Goal: Task Accomplishment & Management: Manage account settings

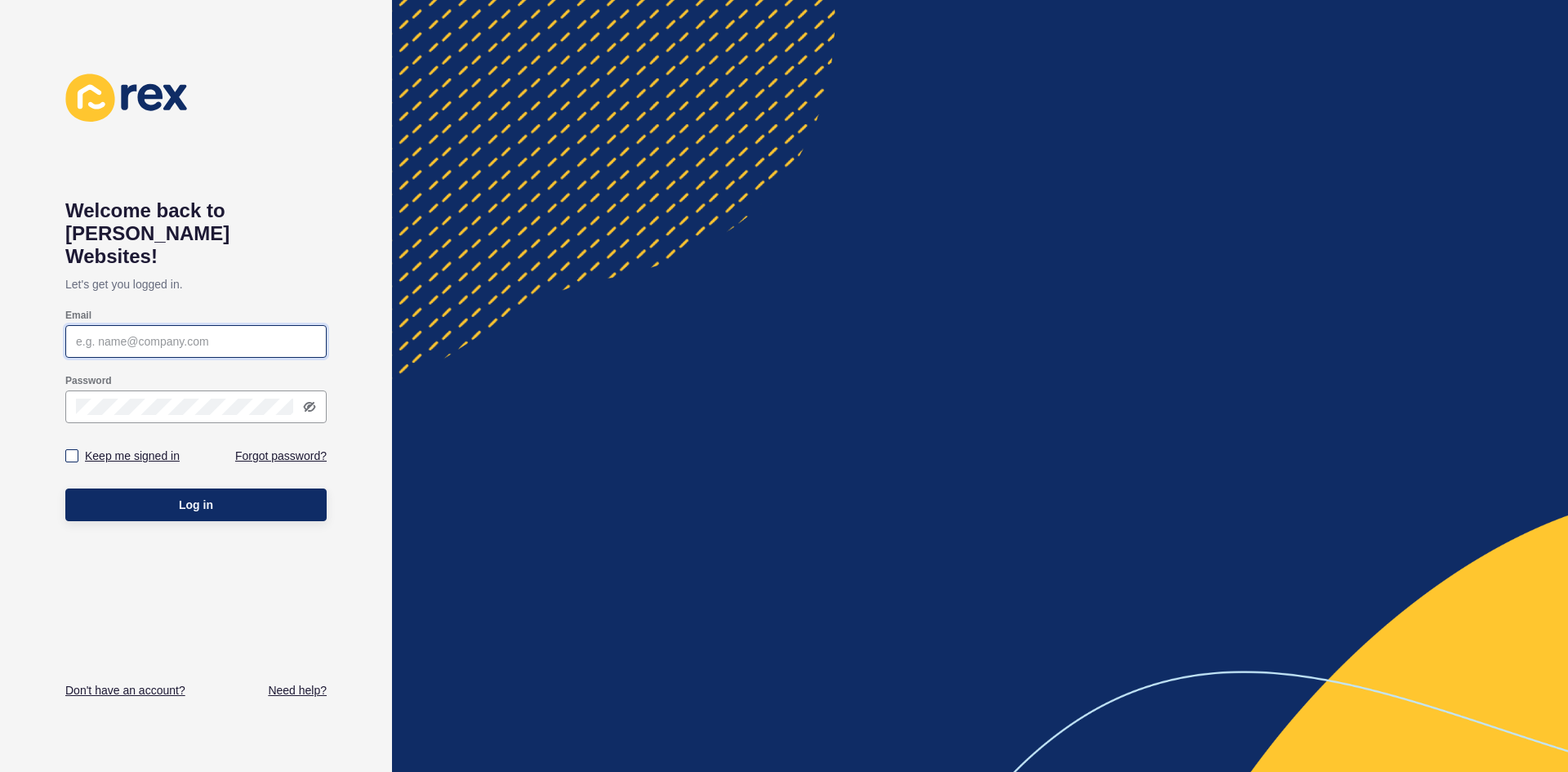
type input "[EMAIL_ADDRESS][DOMAIN_NAME]"
click at [148, 447] on label "Keep me signed in" at bounding box center [132, 455] width 95 height 16
click at [79, 451] on input "Keep me signed in" at bounding box center [73, 456] width 10 height 10
checkbox input "true"
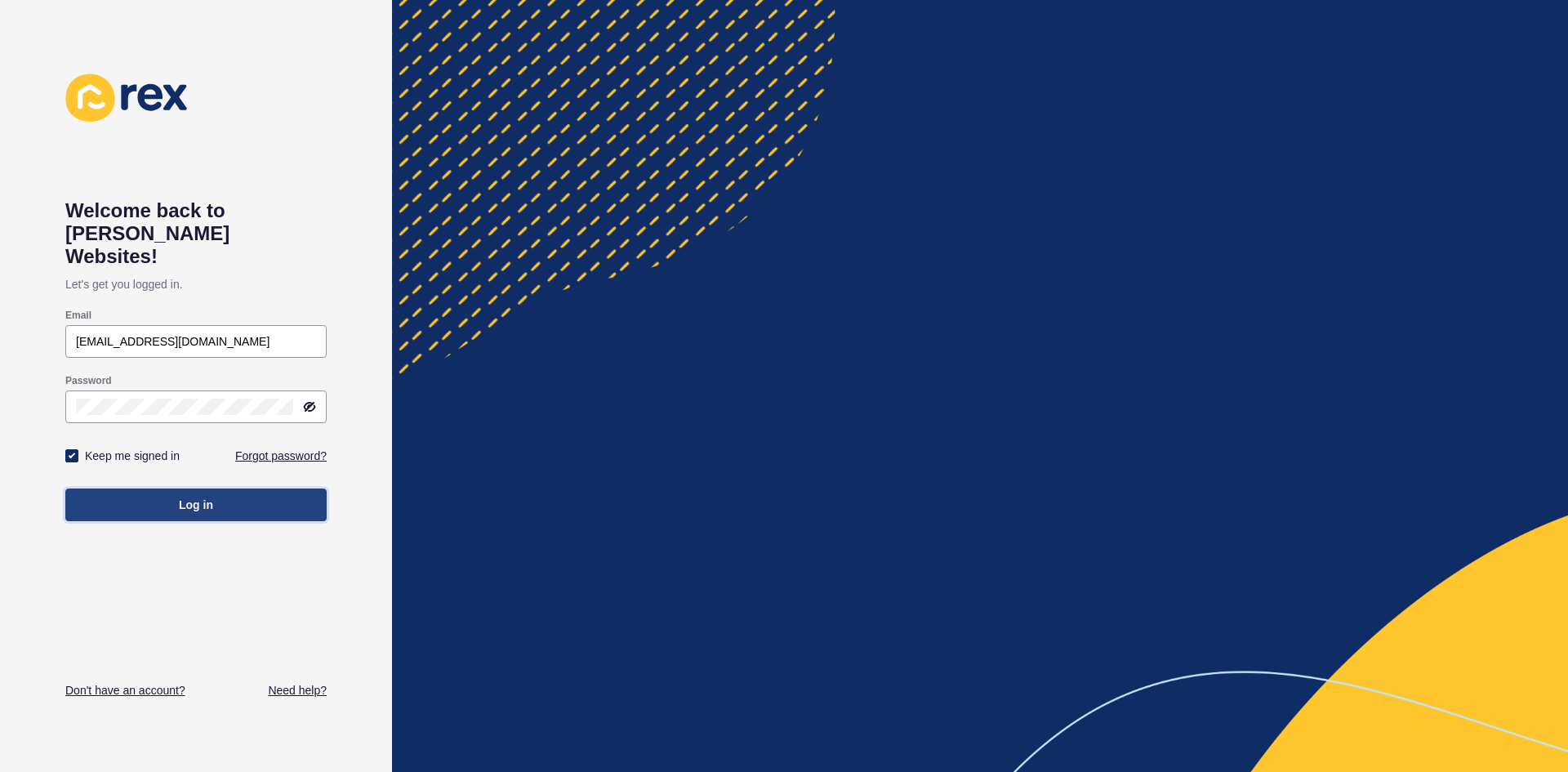
click at [184, 497] on span "Log in" at bounding box center [196, 504] width 34 height 16
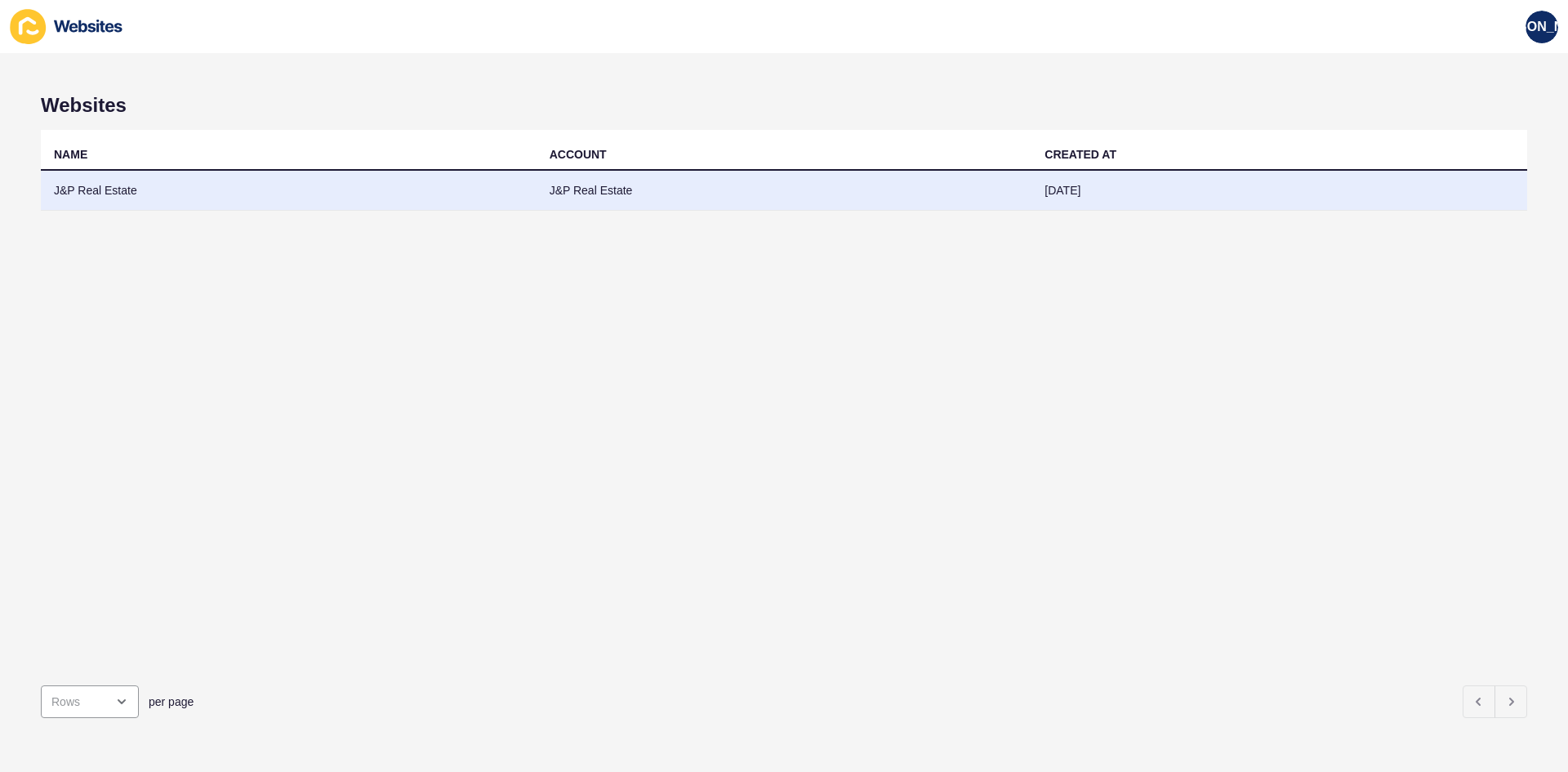
click at [165, 184] on td "J&P Real Estate" at bounding box center [289, 191] width 496 height 40
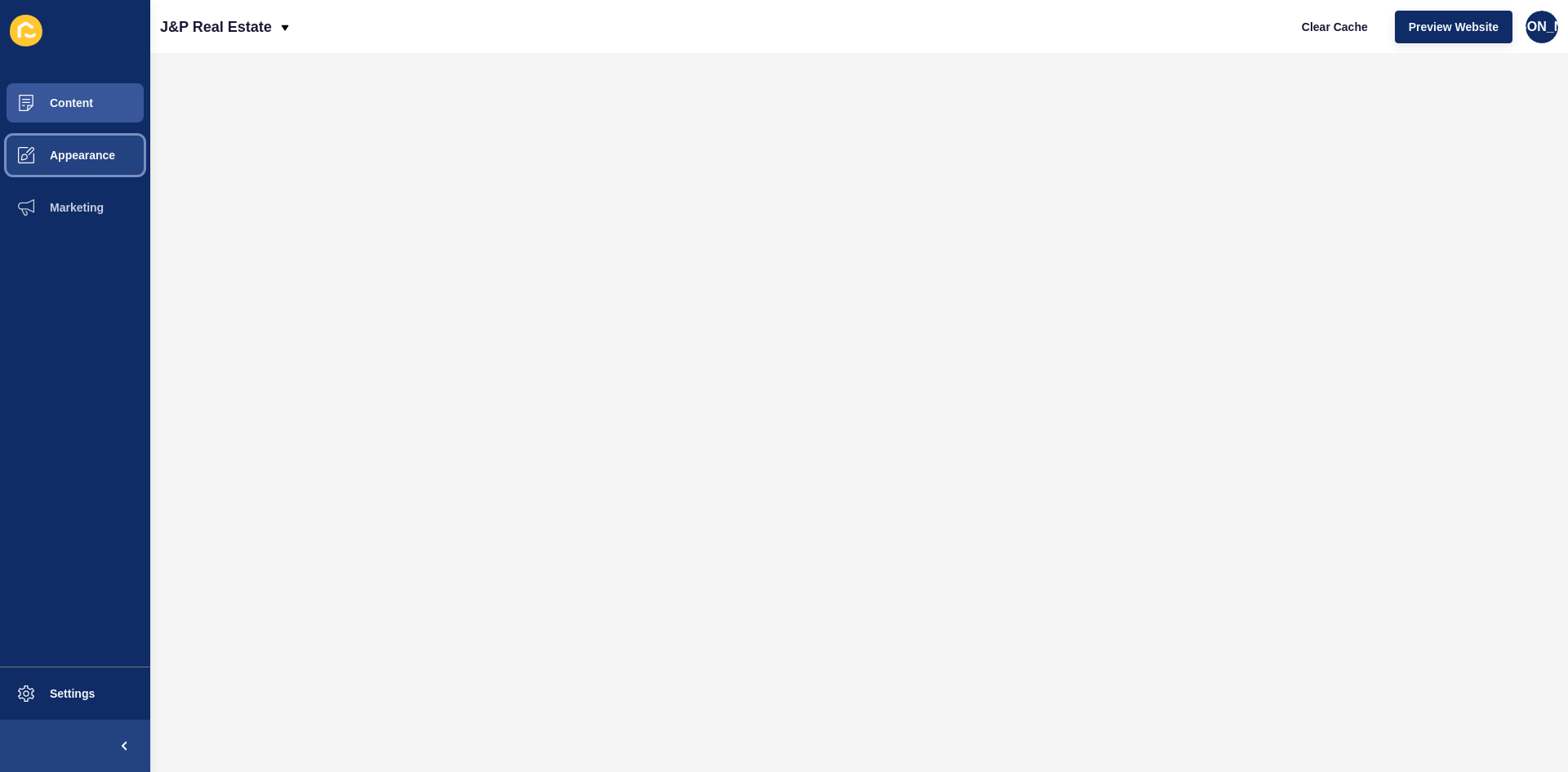
click at [85, 159] on span "Appearance" at bounding box center [56, 156] width 118 height 13
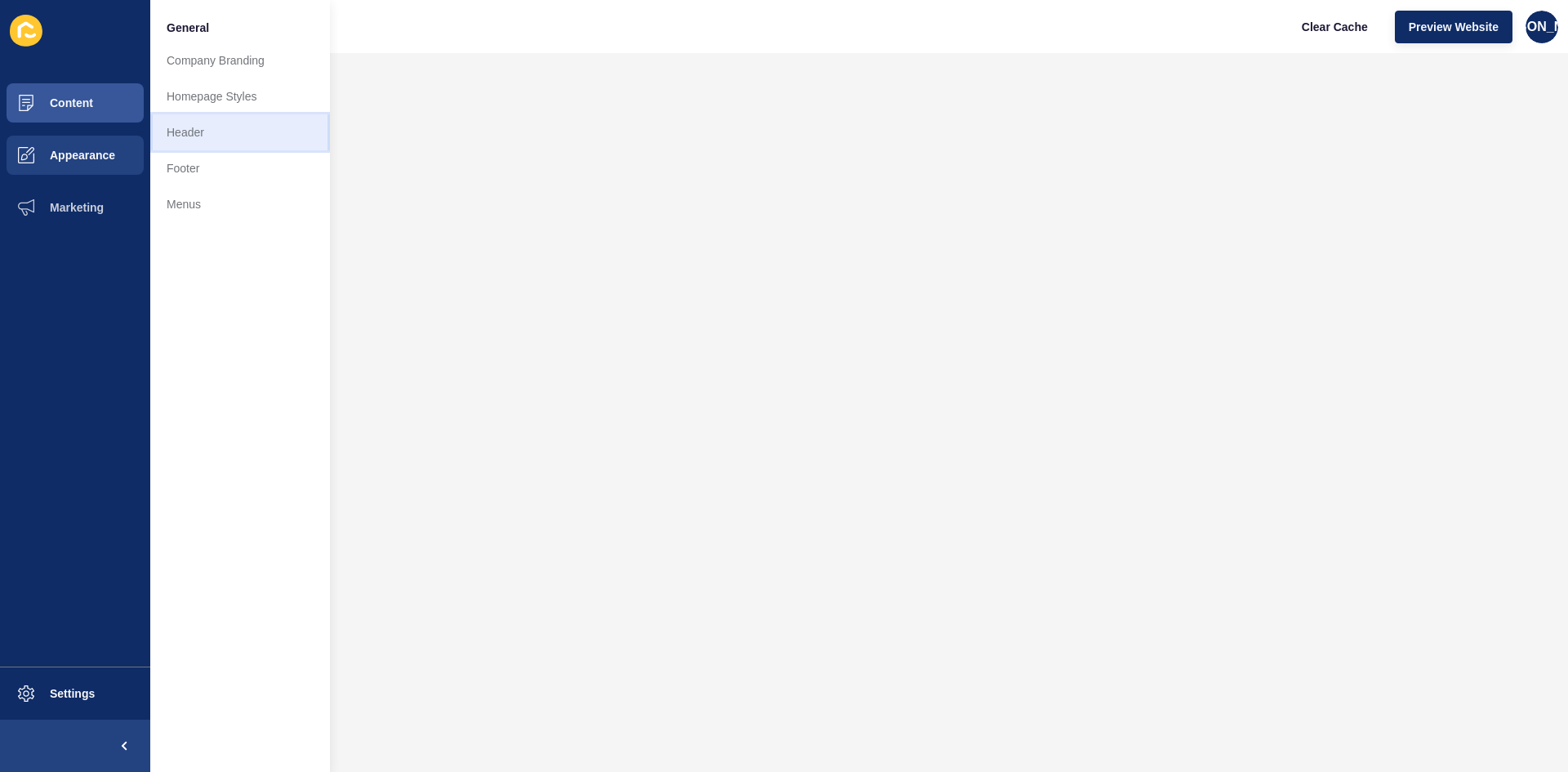
click at [197, 146] on link "Header" at bounding box center [239, 132] width 179 height 36
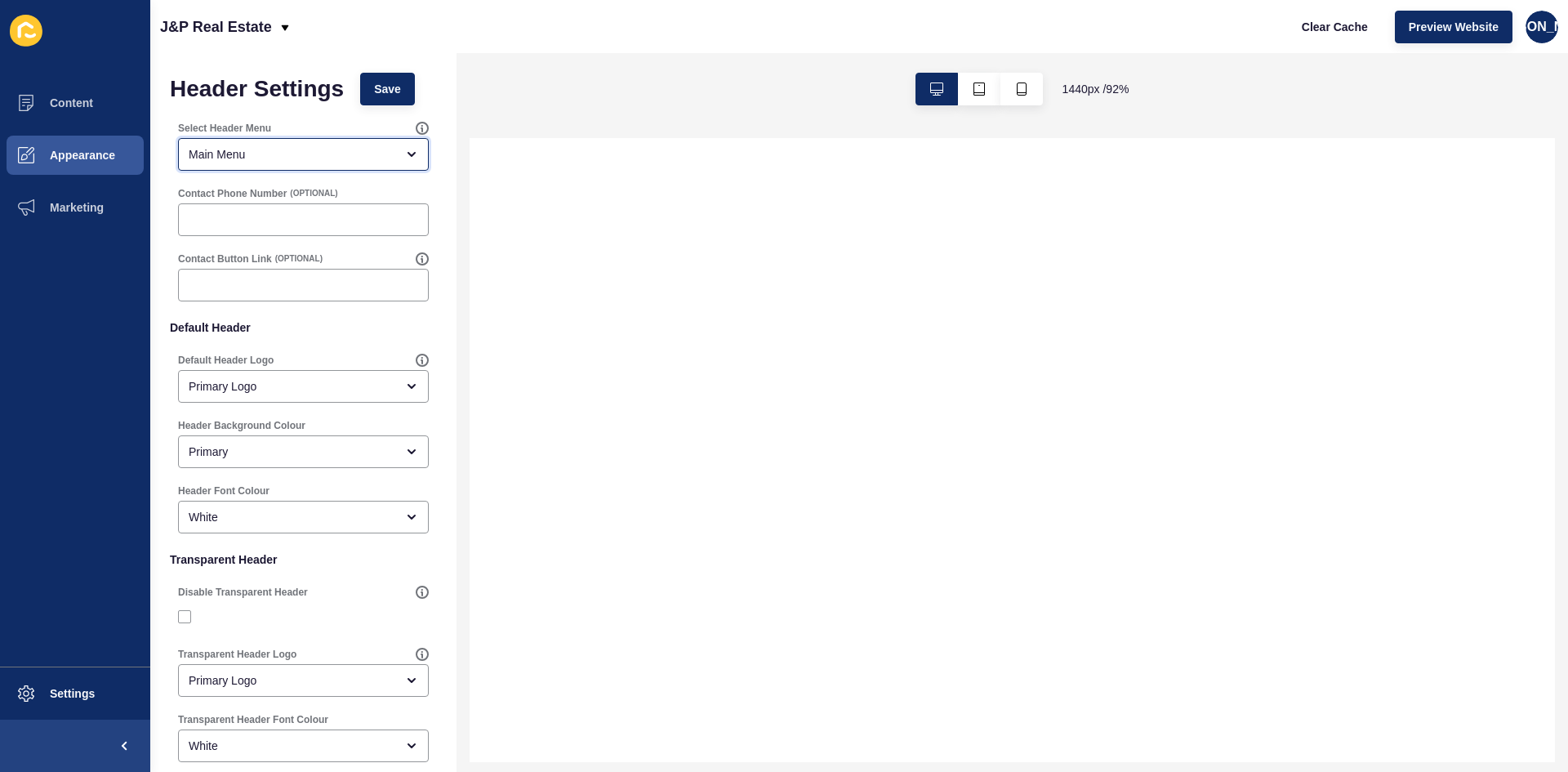
click at [295, 154] on div "Main Menu" at bounding box center [293, 154] width 207 height 16
click at [295, 153] on div "Main Menu" at bounding box center [293, 154] width 207 height 16
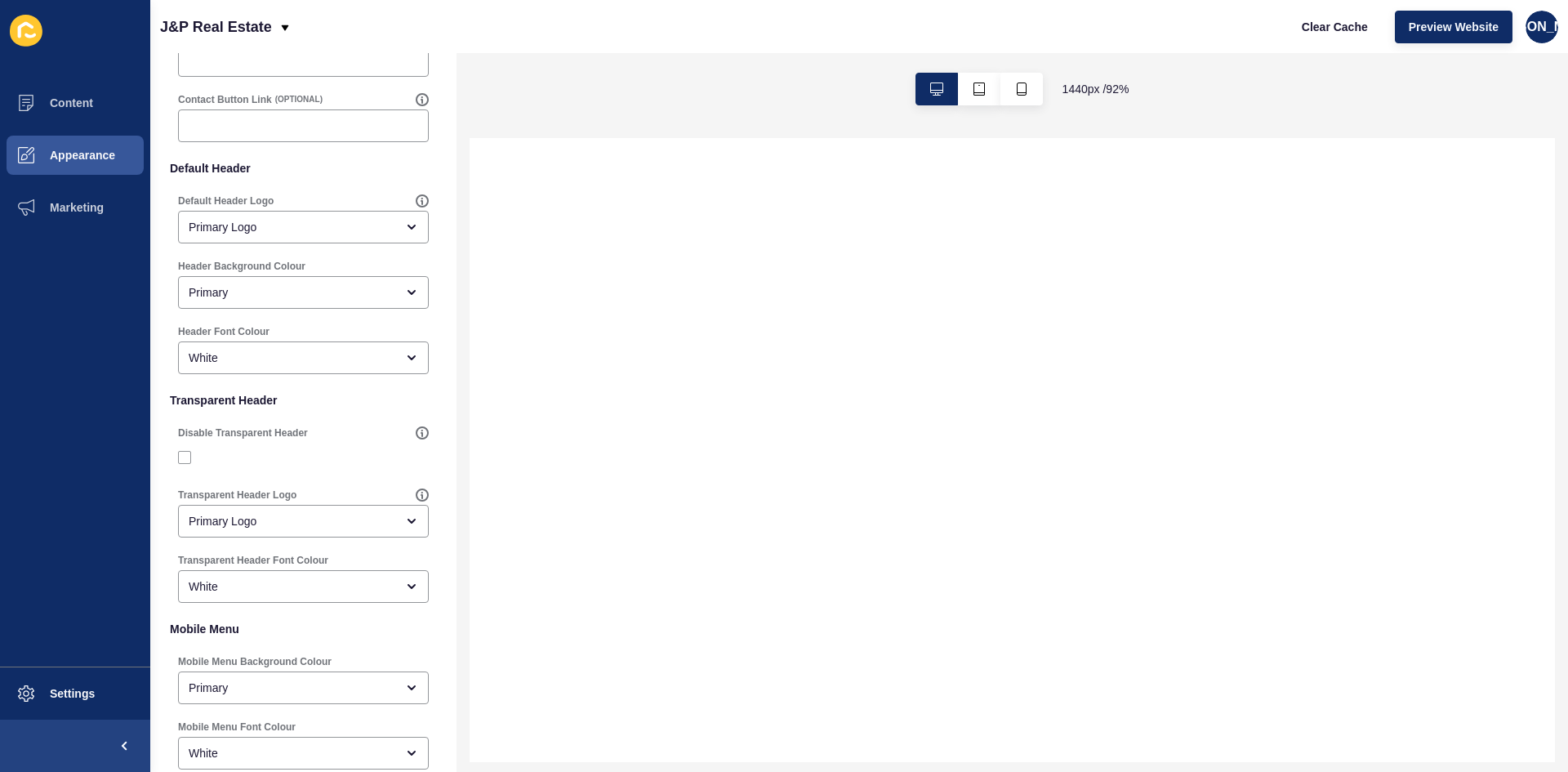
scroll to position [163, 0]
select select
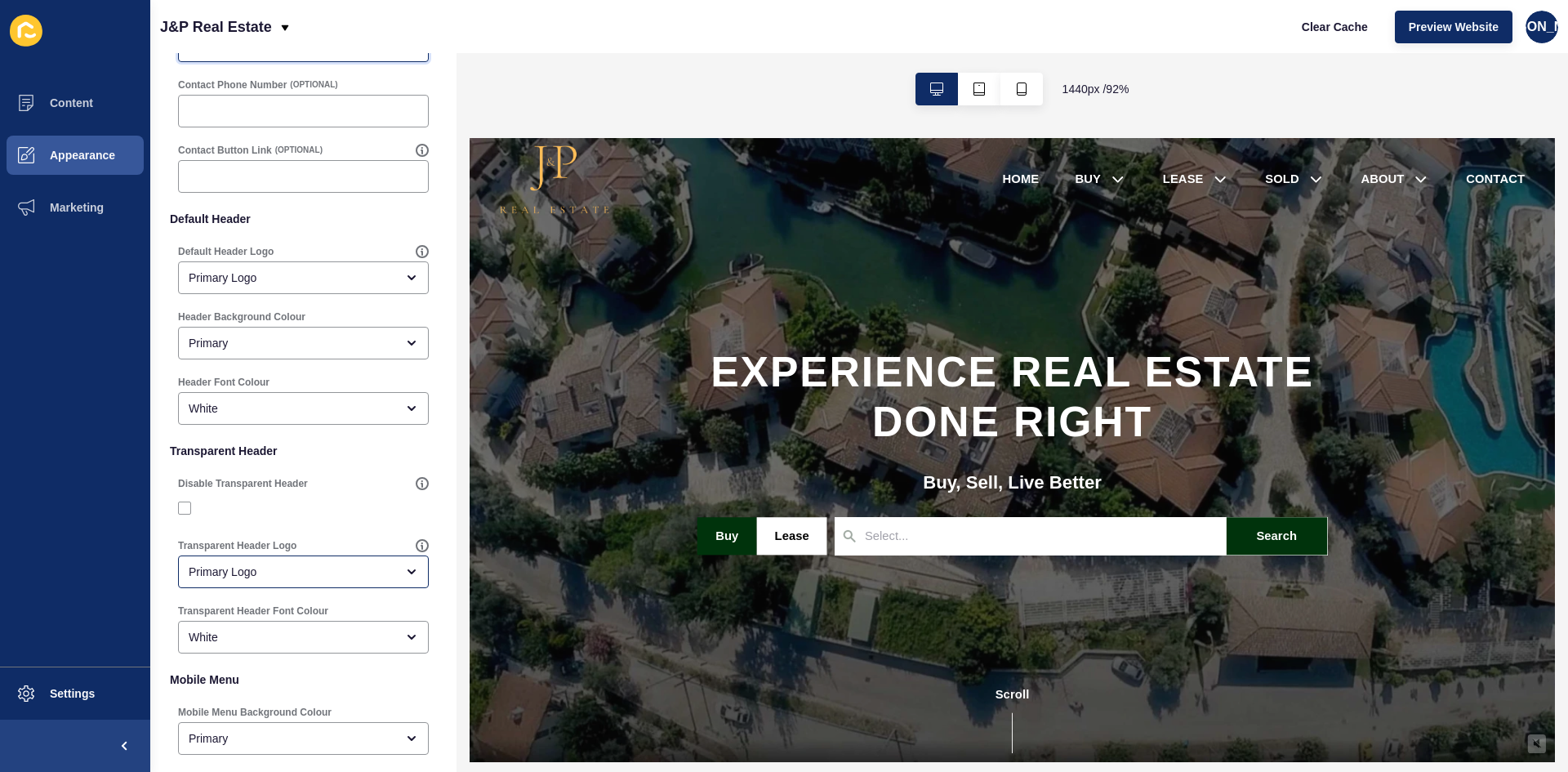
scroll to position [103, 0]
click at [294, 275] on div "Primary Logo" at bounding box center [293, 283] width 207 height 16
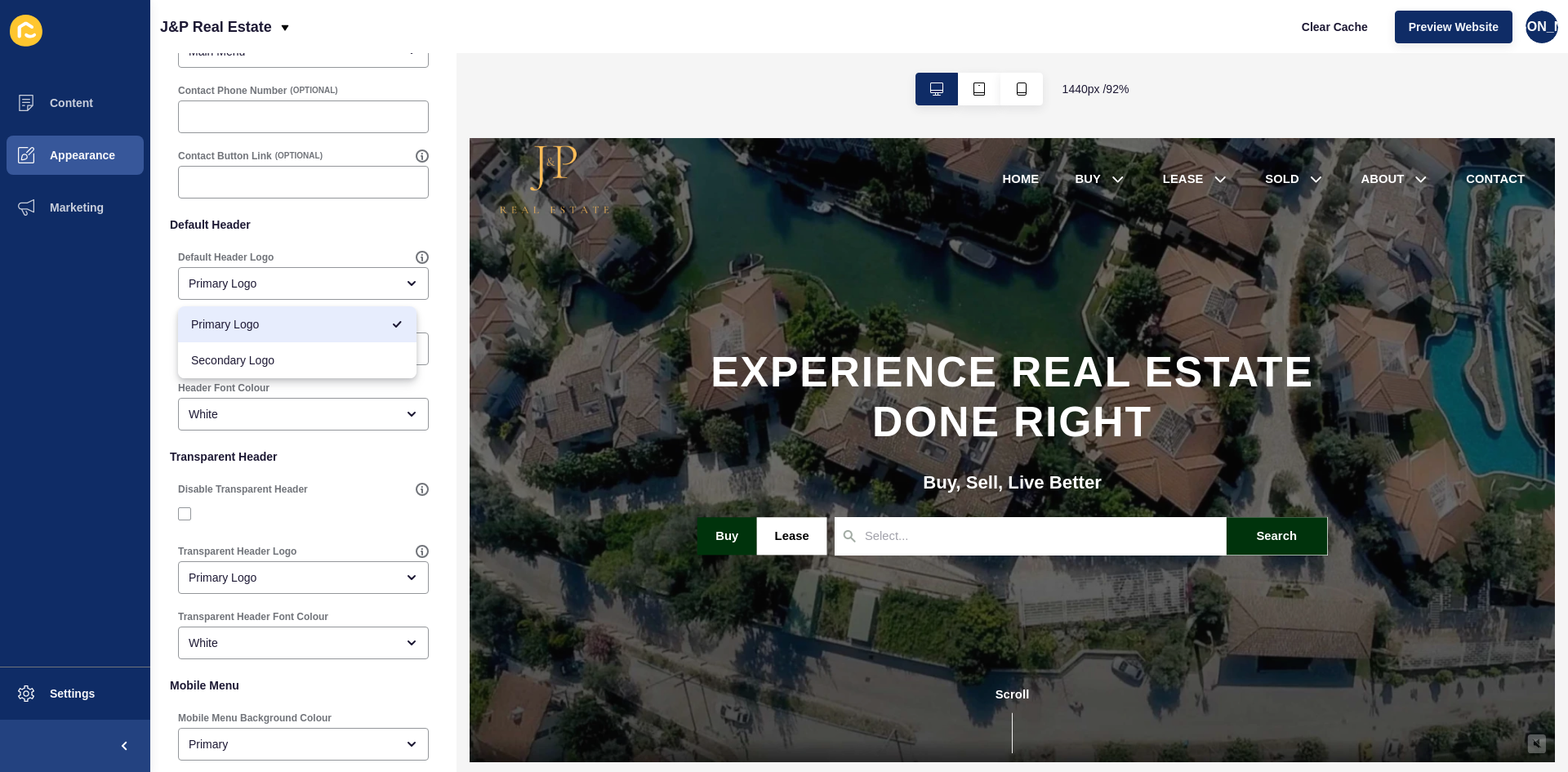
click at [302, 240] on p "Default Header" at bounding box center [303, 225] width 267 height 36
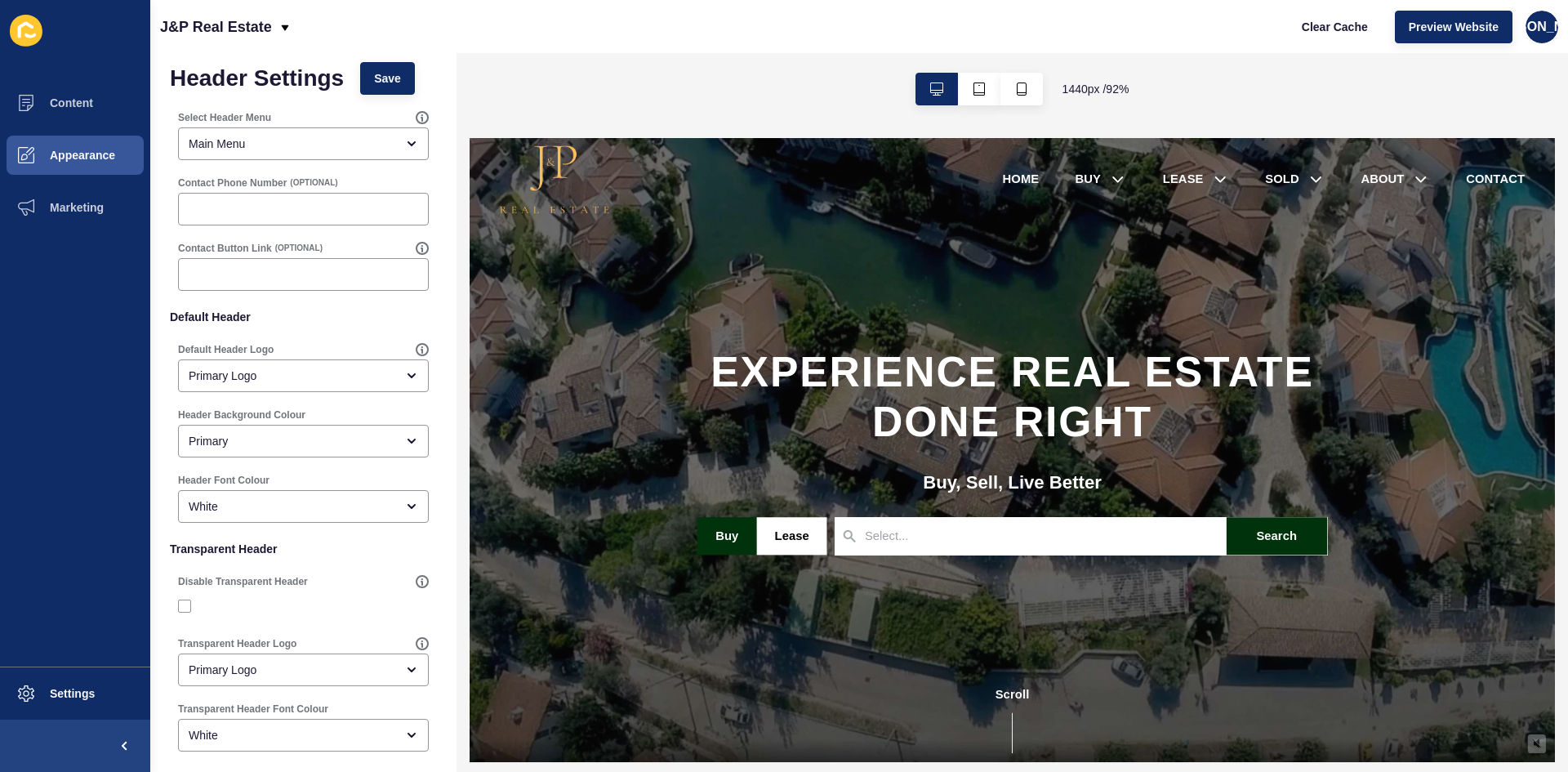
scroll to position [0, 0]
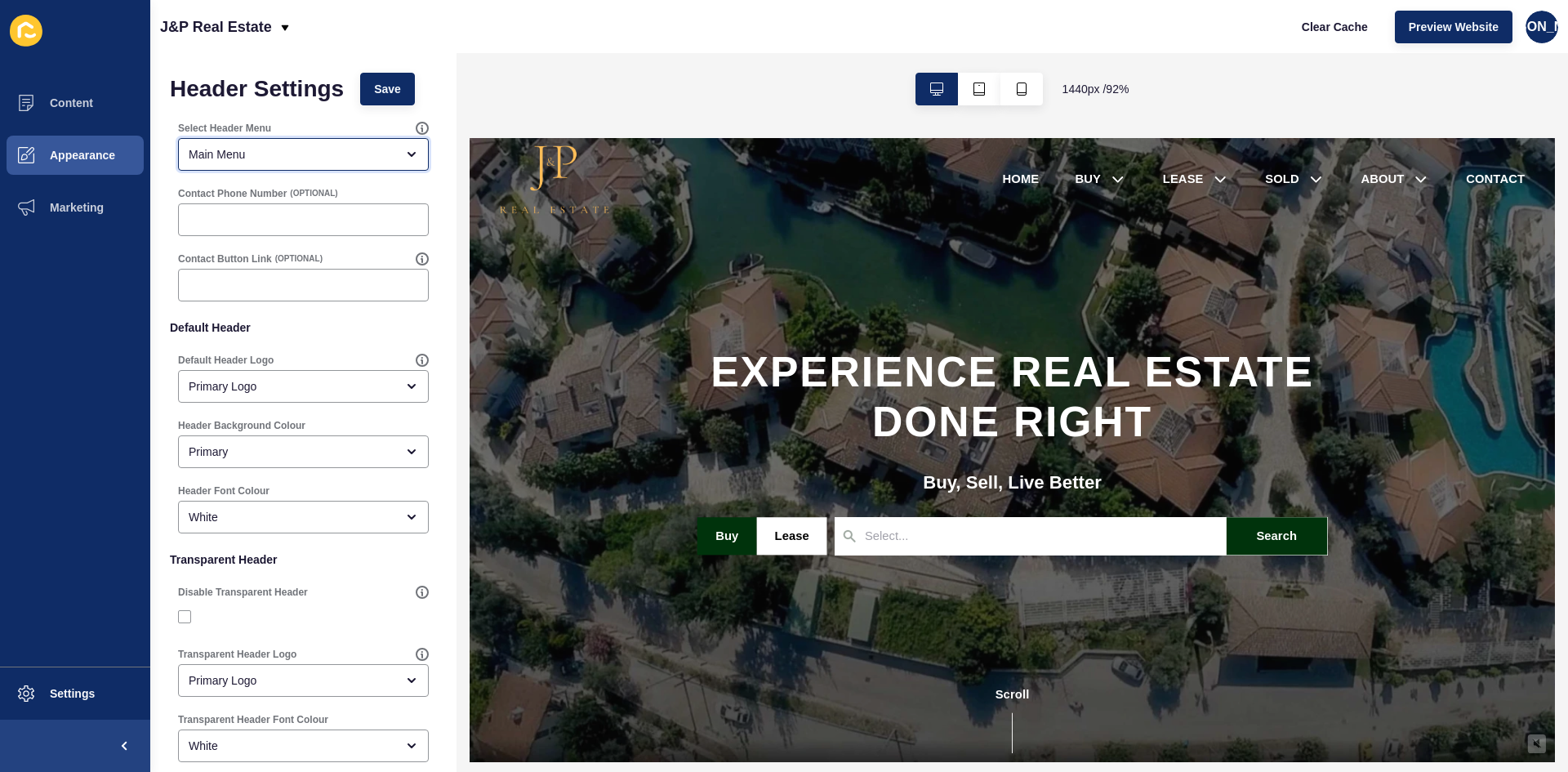
click at [260, 142] on div "Main Menu" at bounding box center [303, 154] width 251 height 32
click at [275, 226] on input "Contact Phone Number" at bounding box center [304, 219] width 230 height 16
click at [279, 294] on div at bounding box center [303, 285] width 251 height 32
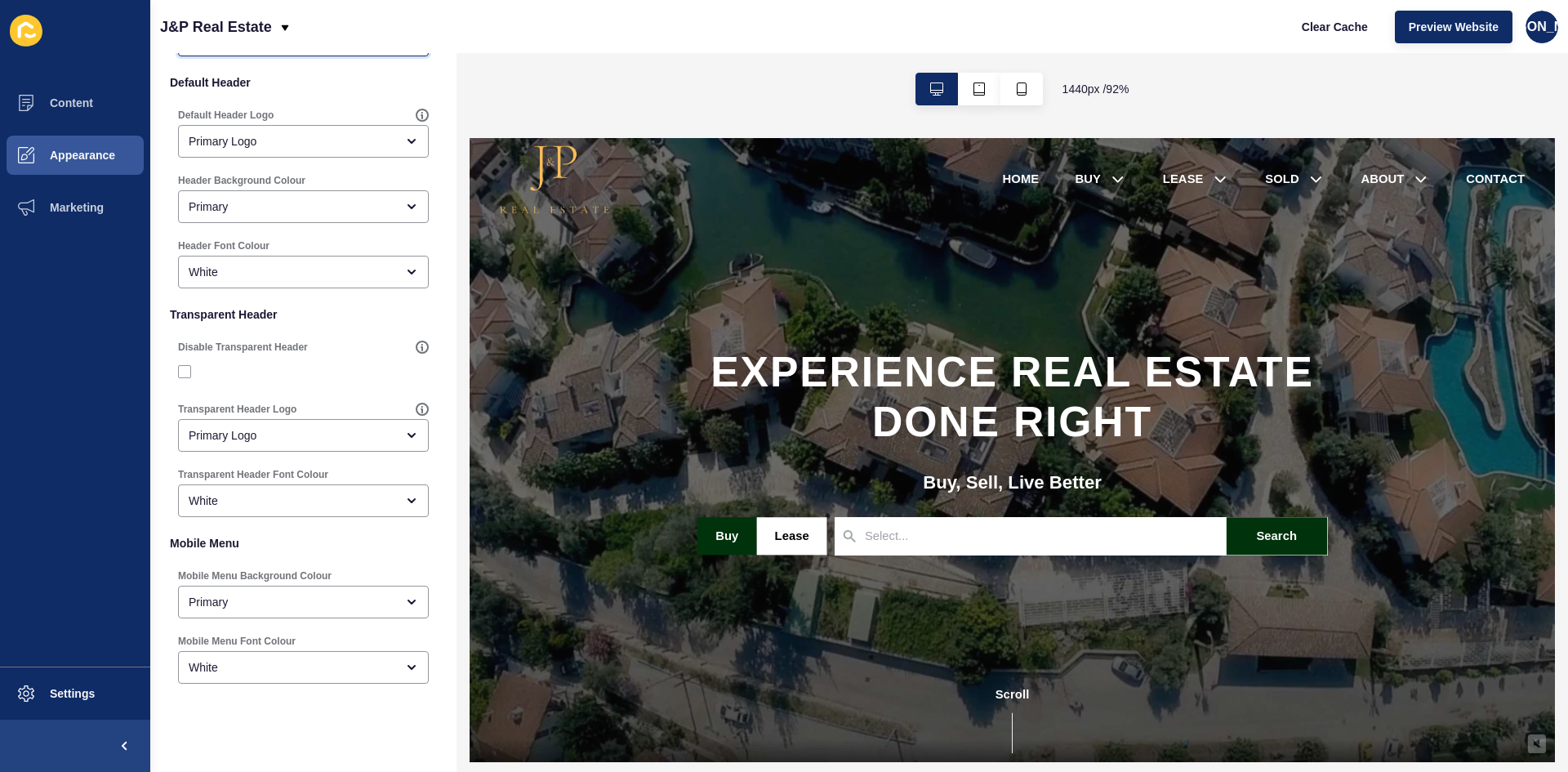
scroll to position [266, 0]
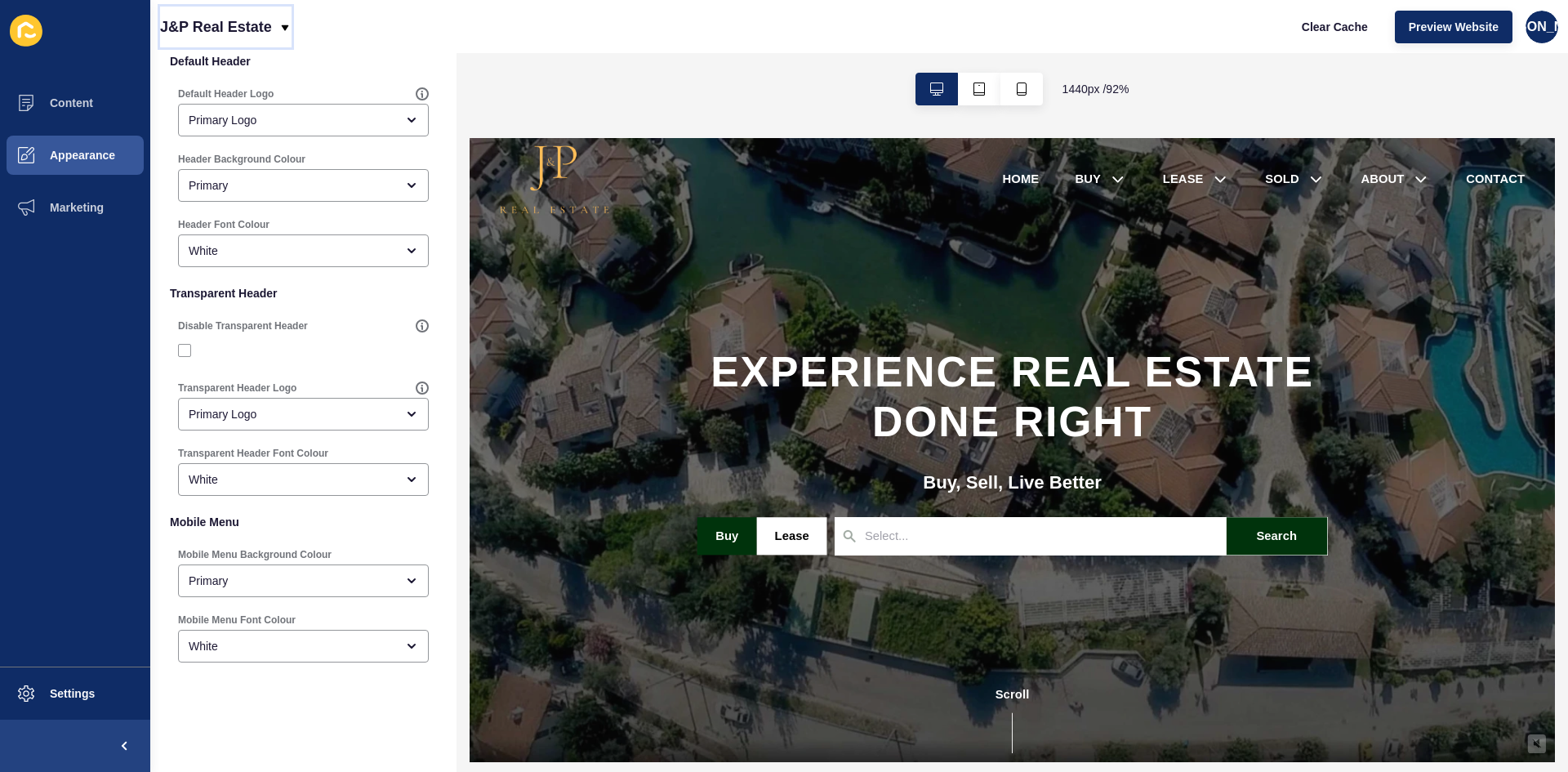
click at [288, 17] on div "J&P Real Estate" at bounding box center [226, 27] width 131 height 41
click at [287, 17] on div "J&P Real Estate" at bounding box center [226, 27] width 131 height 41
click at [88, 160] on span "Appearance" at bounding box center [56, 156] width 118 height 13
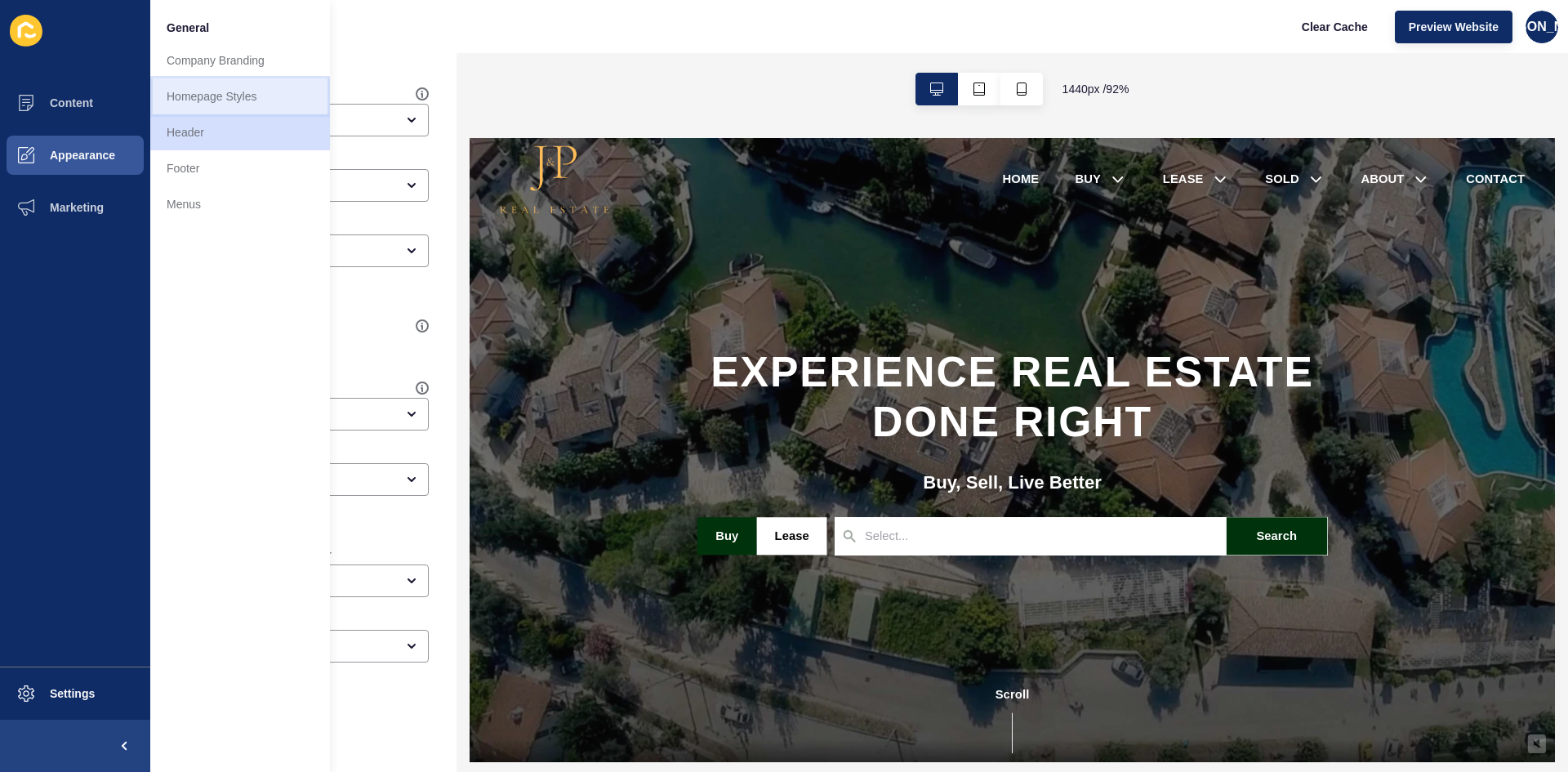
click at [224, 103] on link "Homepage Styles" at bounding box center [239, 97] width 179 height 36
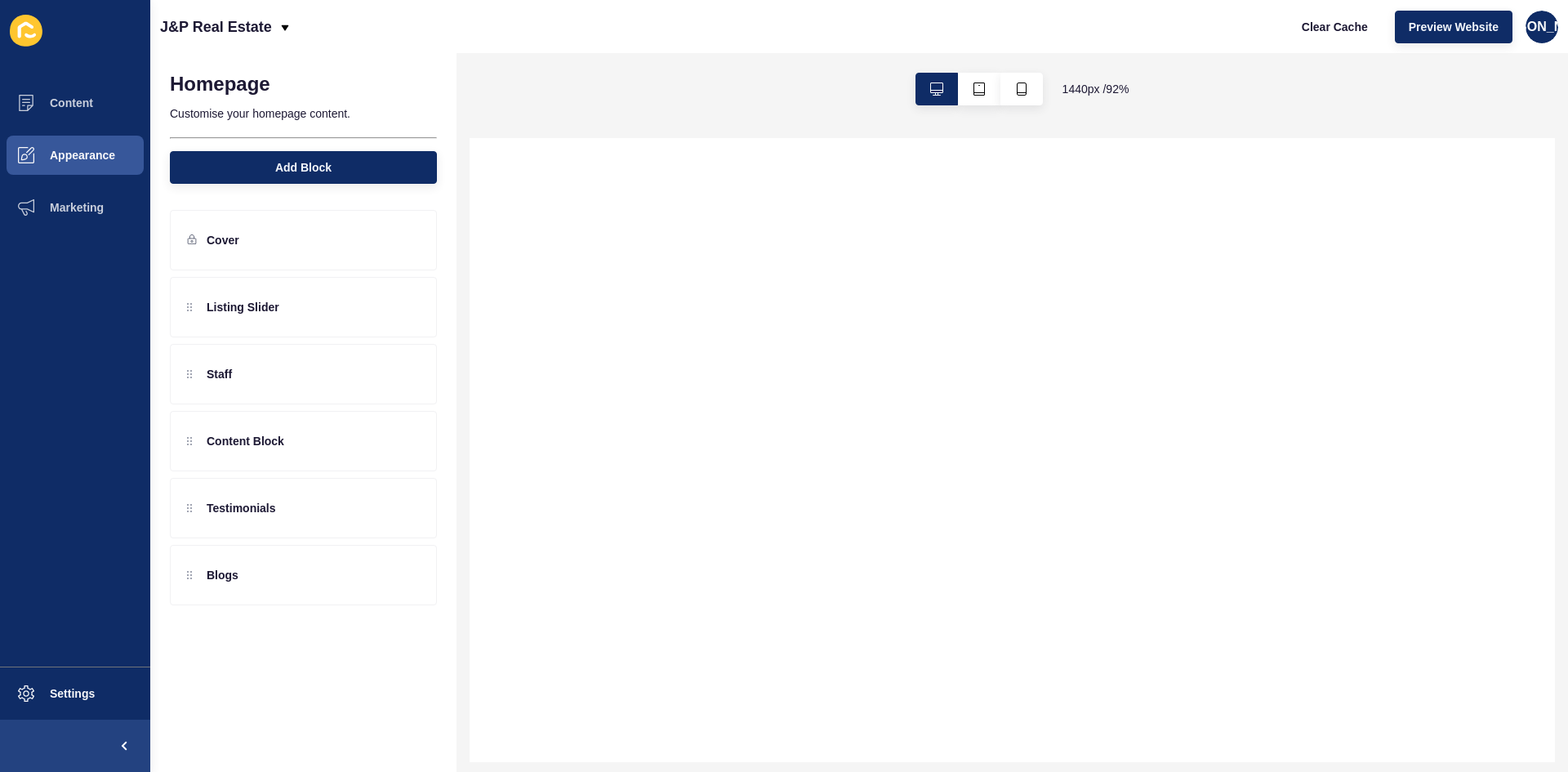
select select
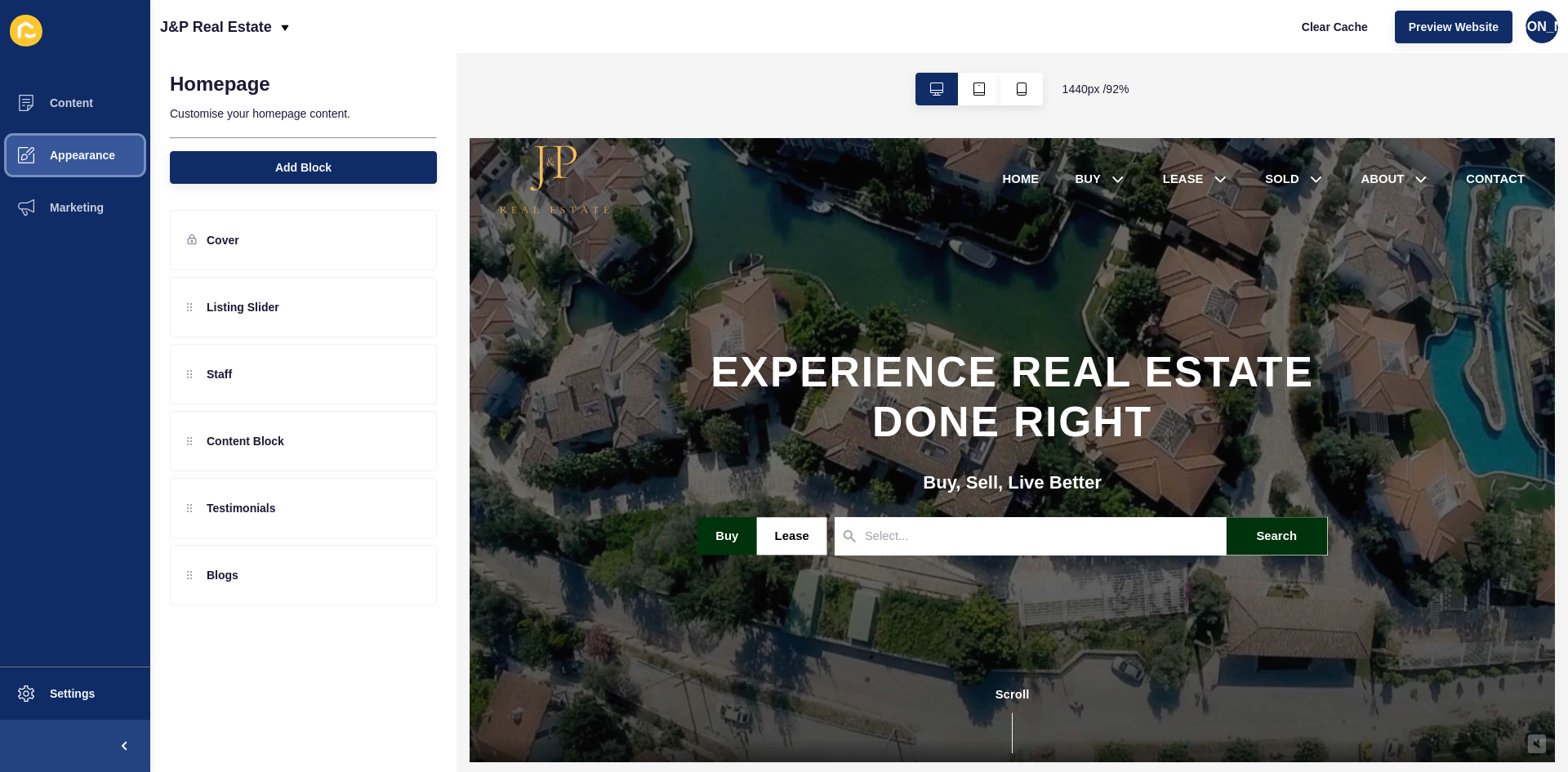
click at [108, 155] on span "Appearance" at bounding box center [56, 156] width 118 height 13
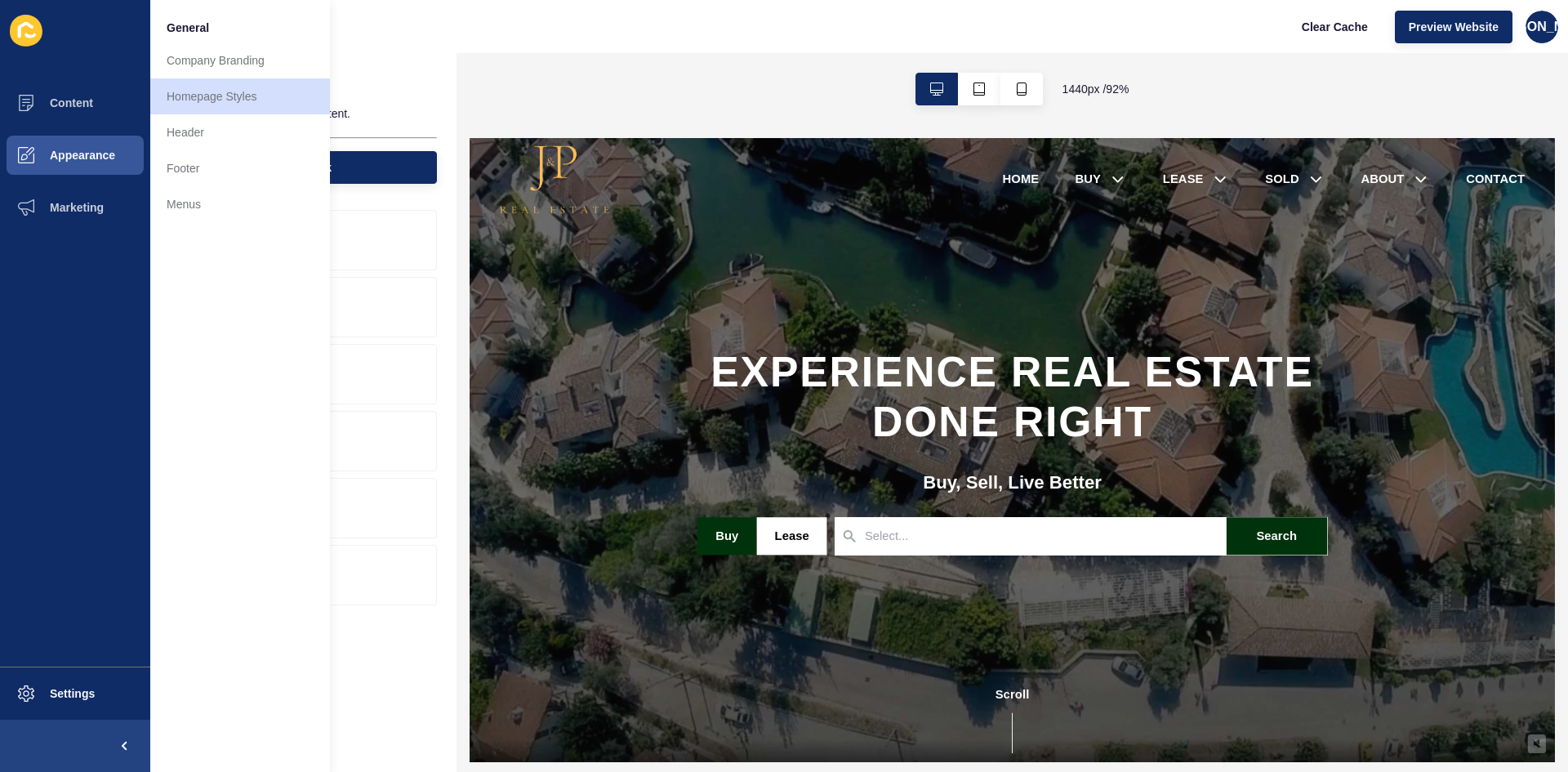
click at [444, 71] on div "Homepage Customise your homepage content. Add Block" at bounding box center [303, 123] width 306 height 141
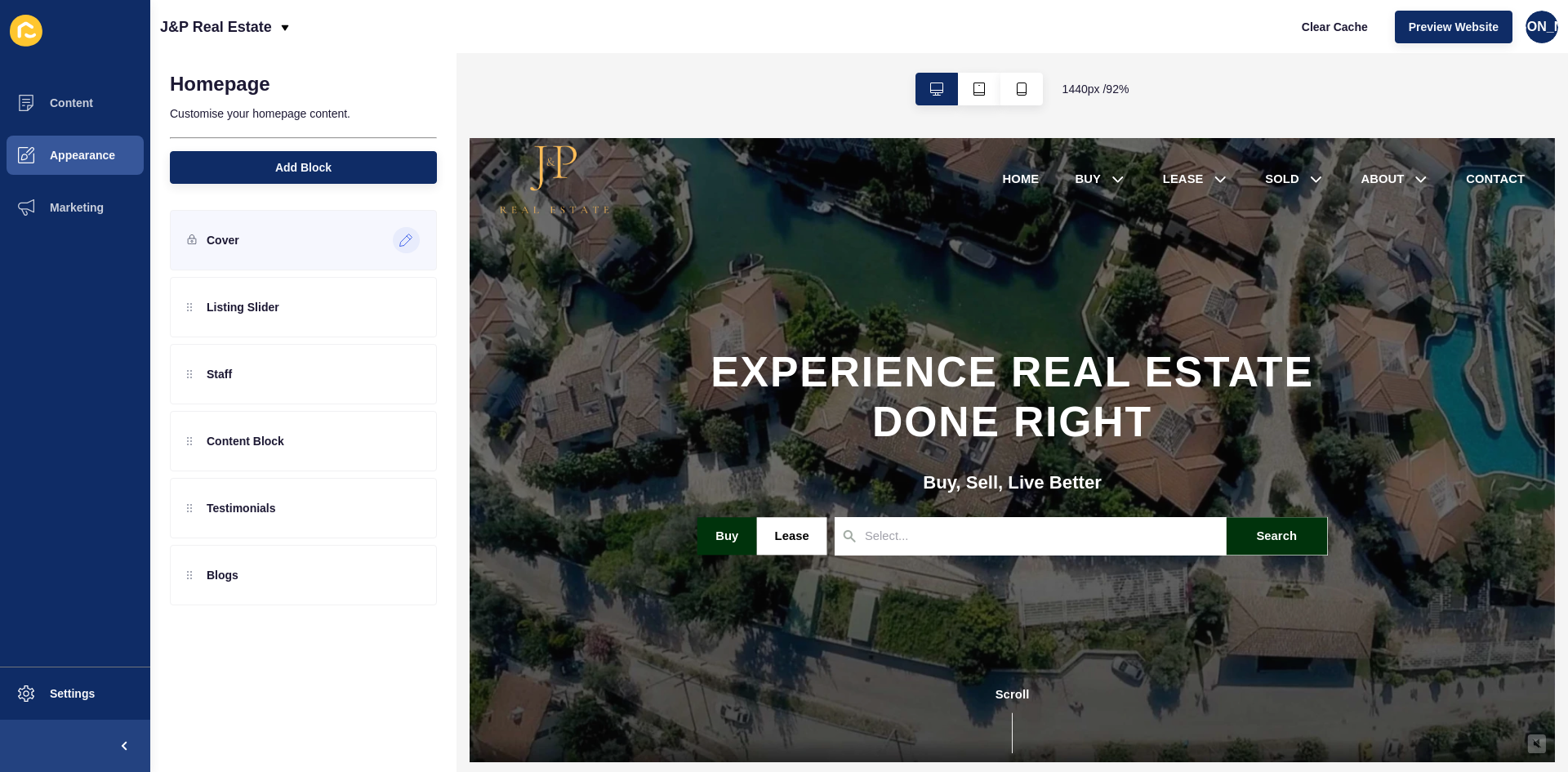
click at [407, 240] on icon at bounding box center [406, 240] width 14 height 13
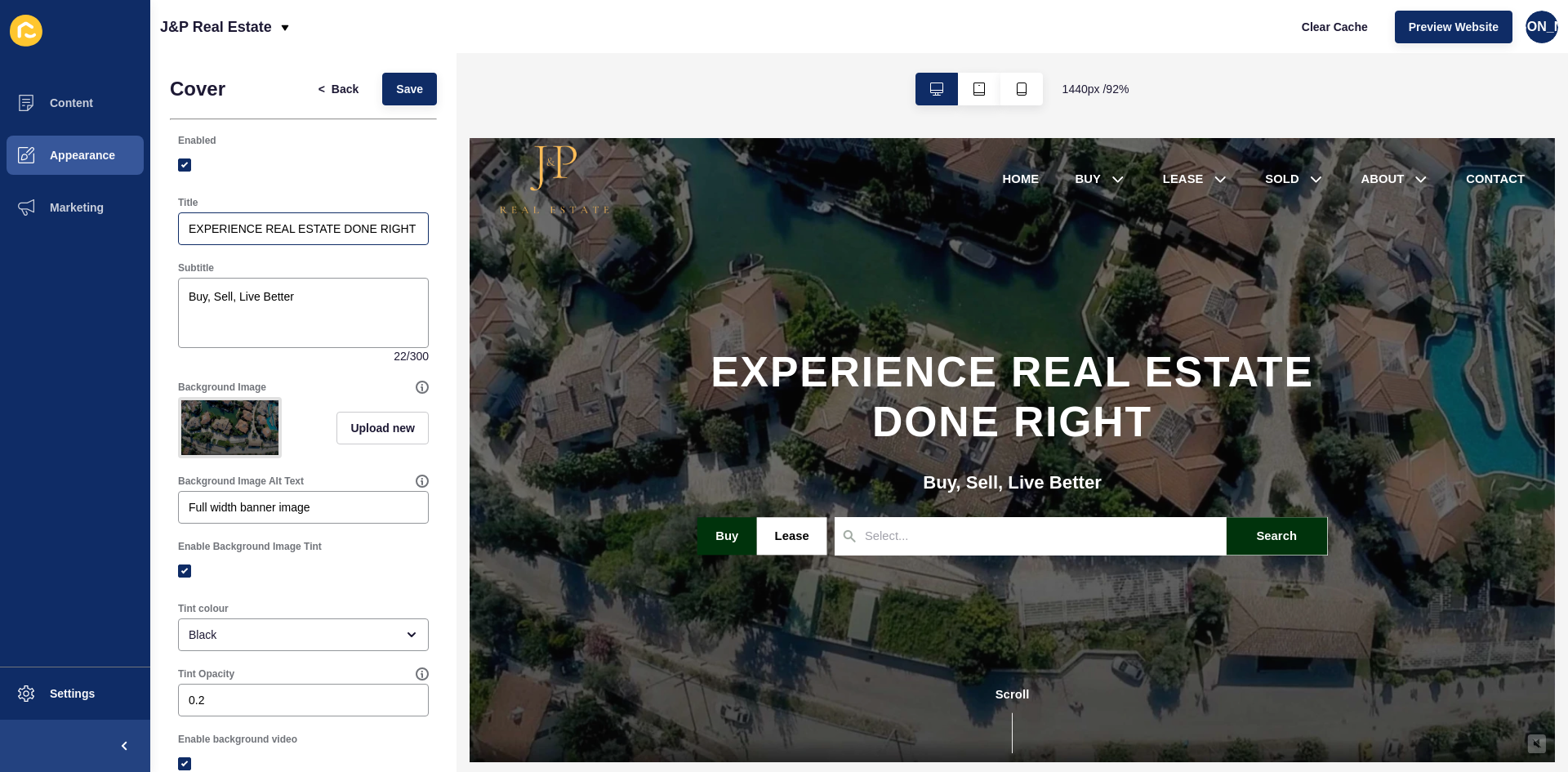
drag, startPoint x: 186, startPoint y: 230, endPoint x: 387, endPoint y: 236, distance: 201.1
click at [387, 236] on div "EXPERIENCE REAL ESTATE DONE RIGHT" at bounding box center [303, 229] width 251 height 32
drag, startPoint x: 404, startPoint y: 233, endPoint x: 131, endPoint y: 230, distance: 273.0
click at [131, 230] on div "Content Appearance Marketing Settings J&P Real Estate Clear Cache Preview Websi…" at bounding box center [784, 386] width 1568 height 772
click at [354, 272] on div "Subtitle" at bounding box center [303, 268] width 251 height 13
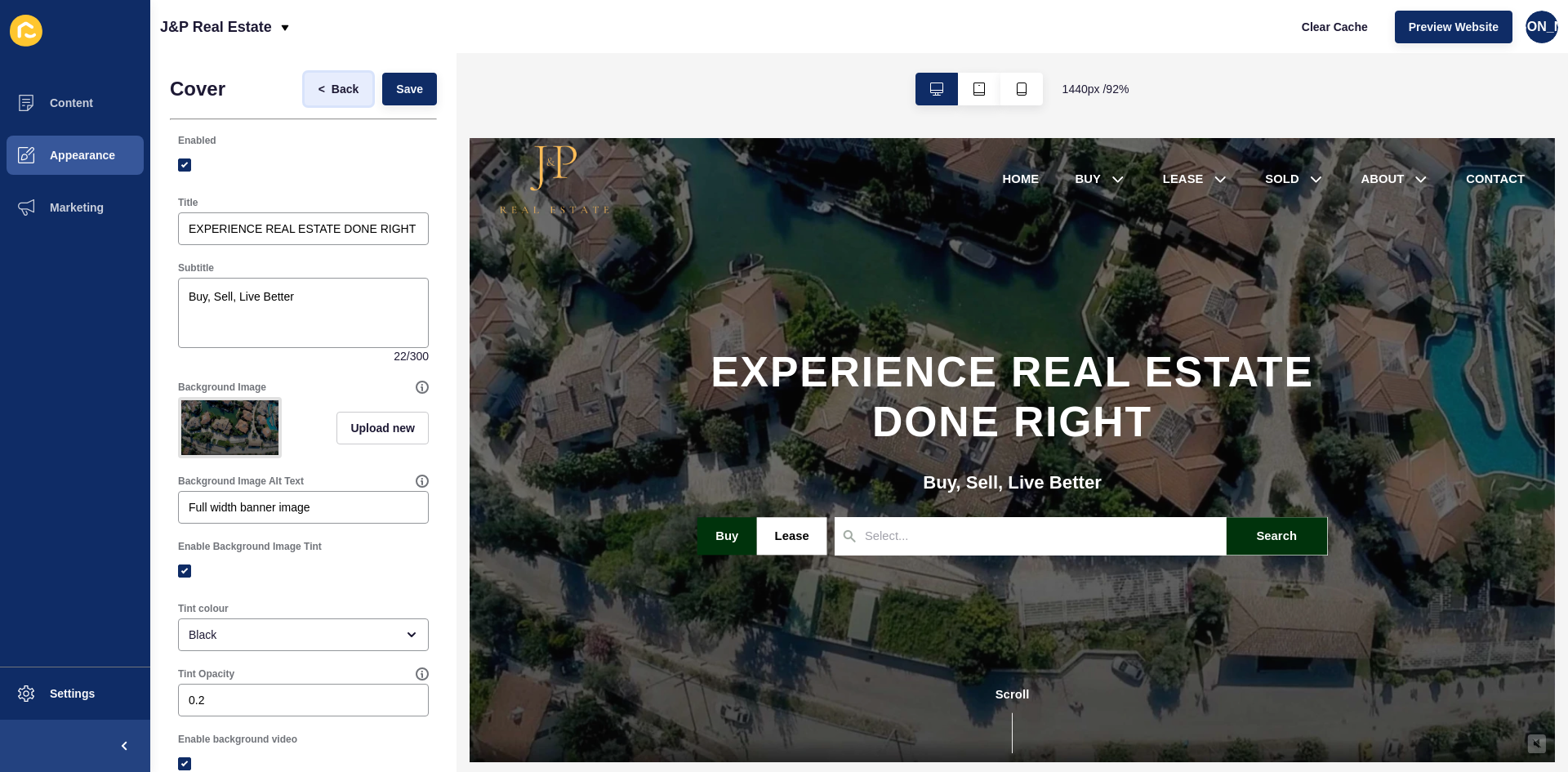
click at [335, 85] on span "Back" at bounding box center [345, 88] width 27 height 16
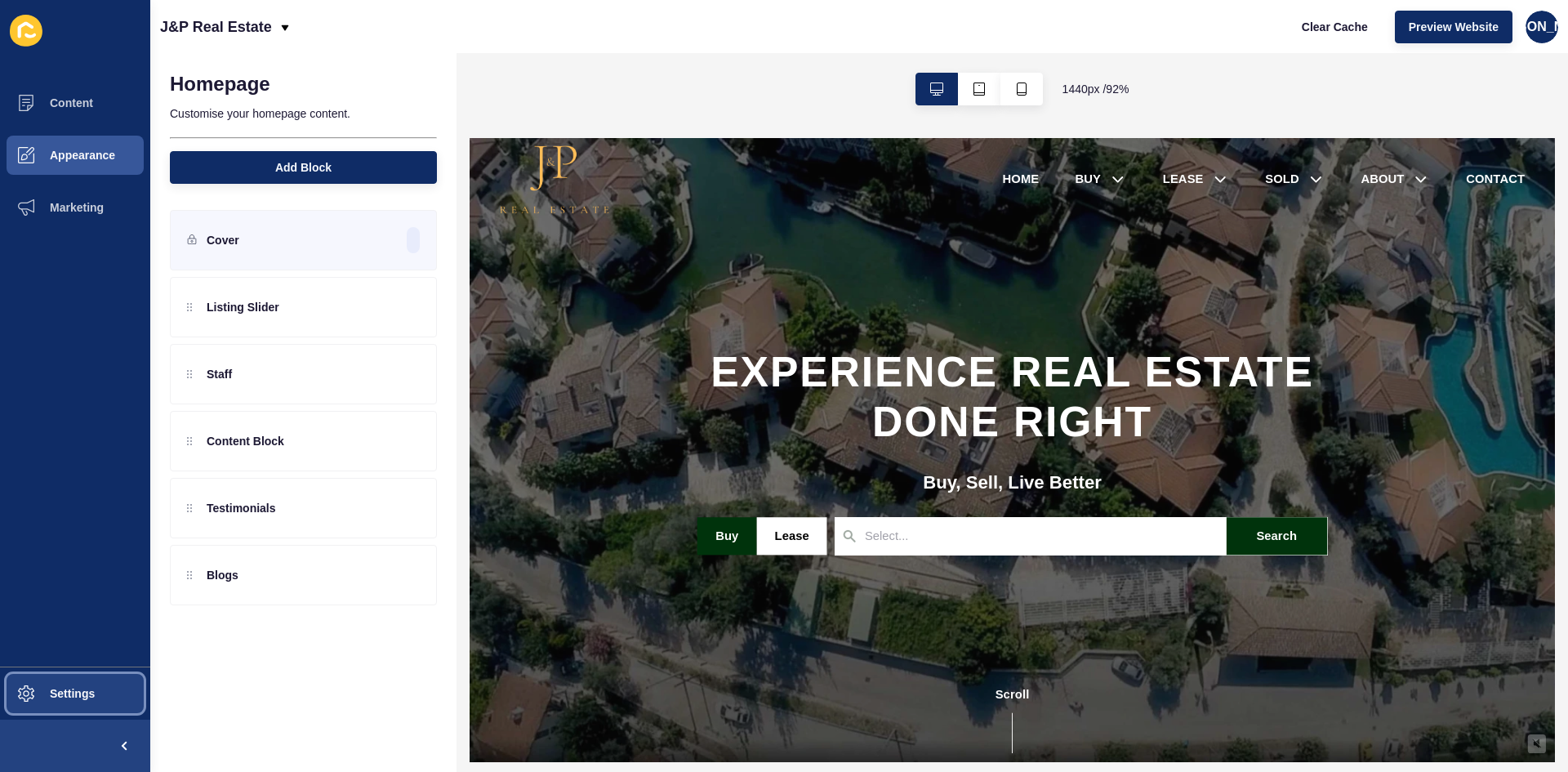
click at [67, 693] on span "Settings" at bounding box center [46, 693] width 97 height 13
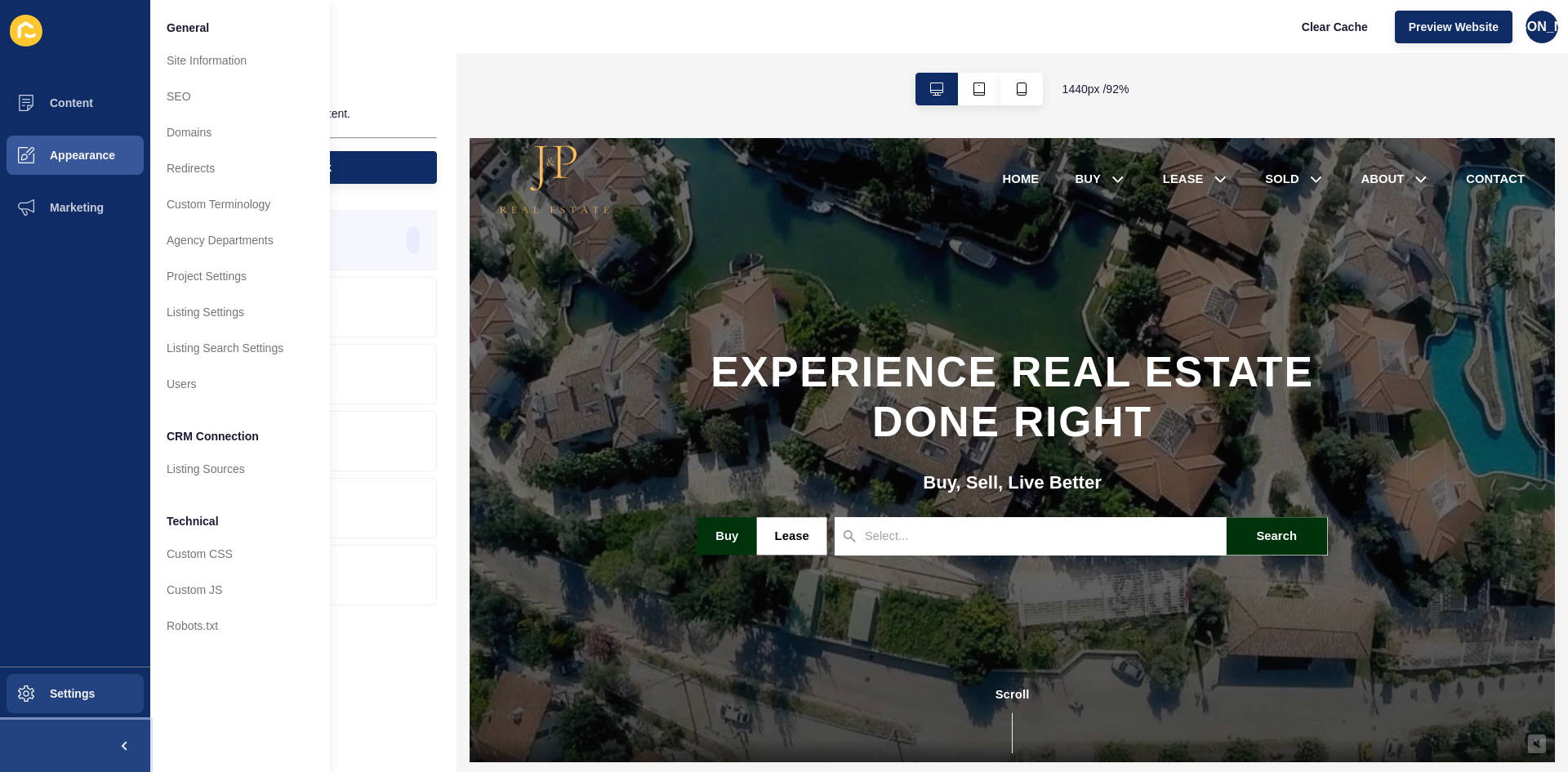
click at [121, 738] on span at bounding box center [123, 745] width 52 height 52
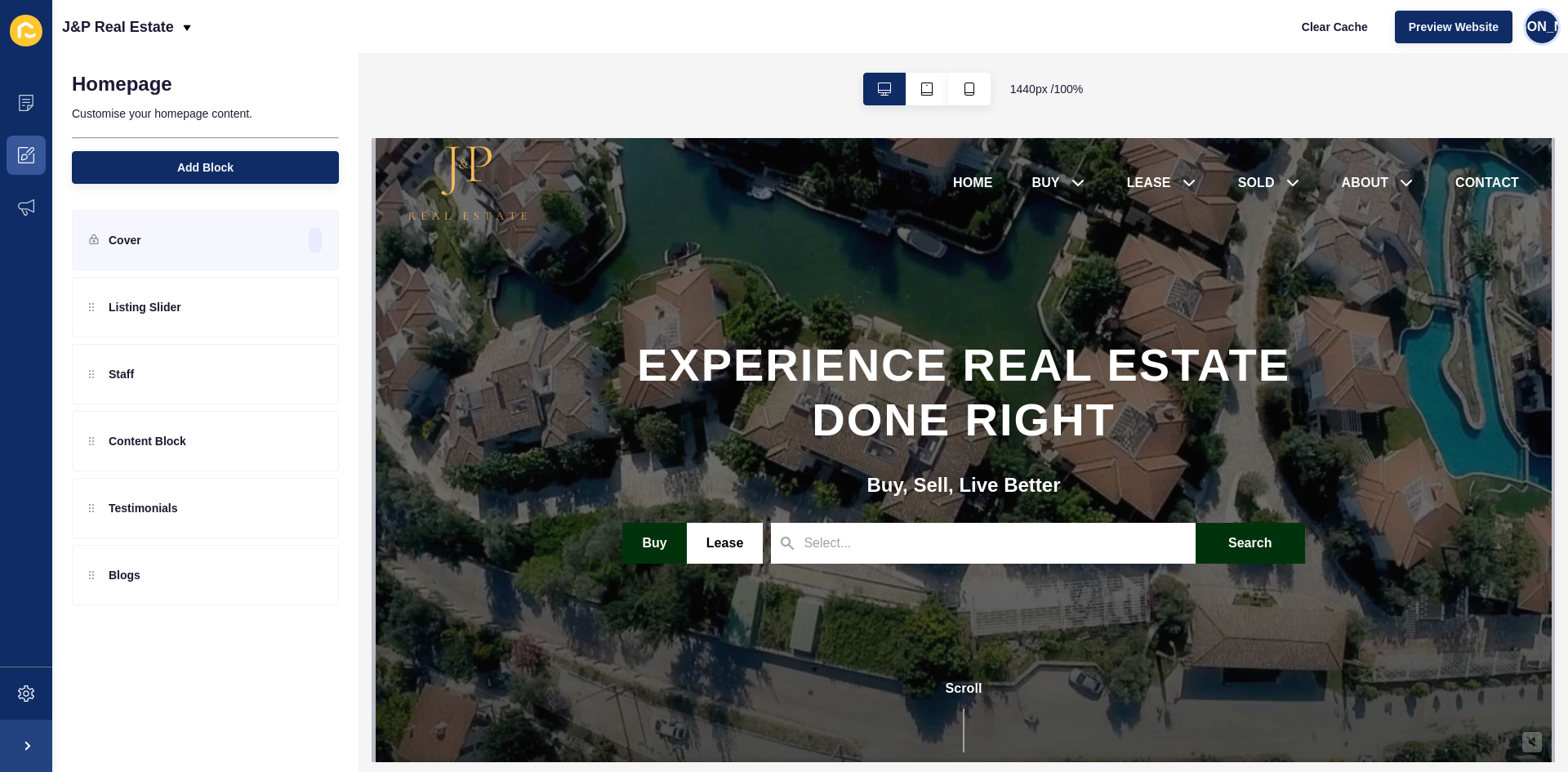
click at [1534, 22] on span "[PERSON_NAME]" at bounding box center [1541, 27] width 109 height 16
click at [1479, 97] on link "Contact Support" at bounding box center [1503, 101] width 120 height 36
click at [1547, 26] on span "[PERSON_NAME]" at bounding box center [1541, 27] width 109 height 16
click at [1482, 92] on link "Contact Support" at bounding box center [1503, 101] width 120 height 36
